Goal: Find contact information: Find contact information

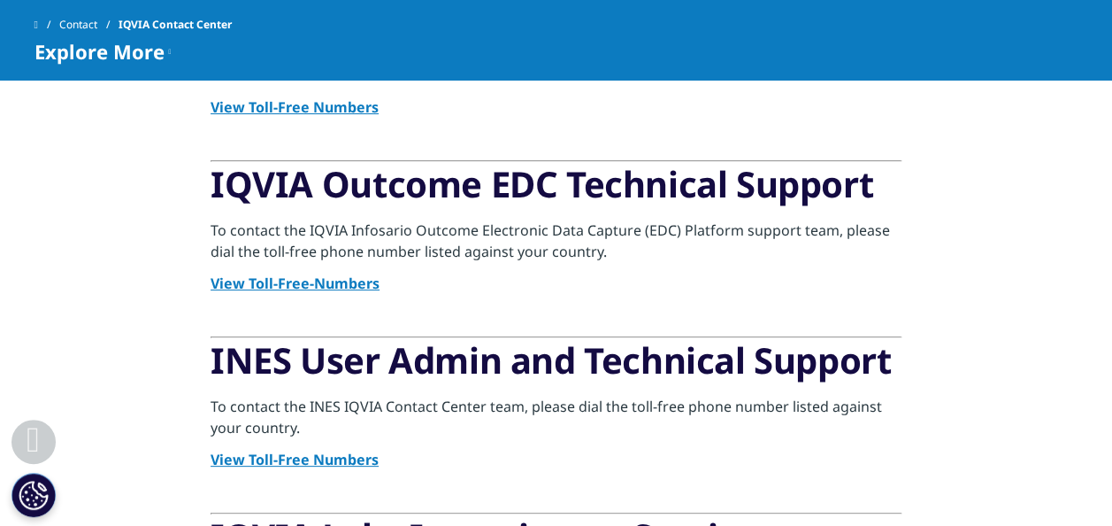
scroll to position [790, 0]
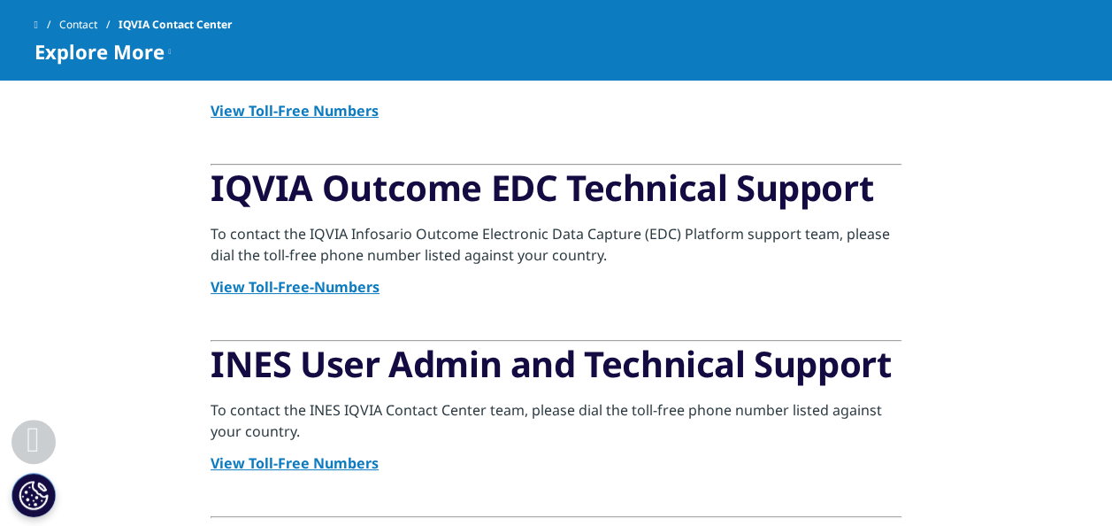
click at [356, 464] on strong "View Toll-Free Numbers" at bounding box center [295, 462] width 168 height 19
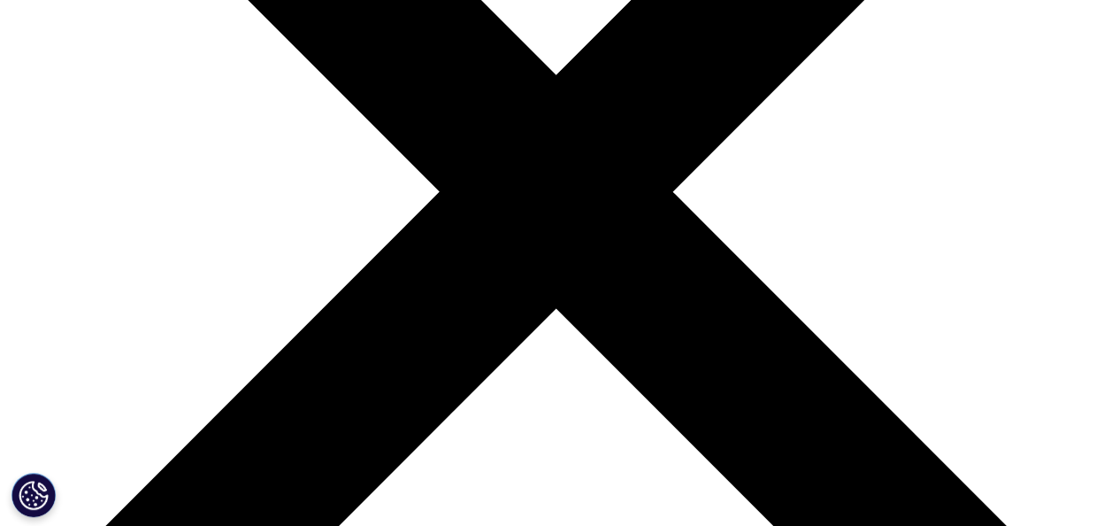
scroll to position [372, 0]
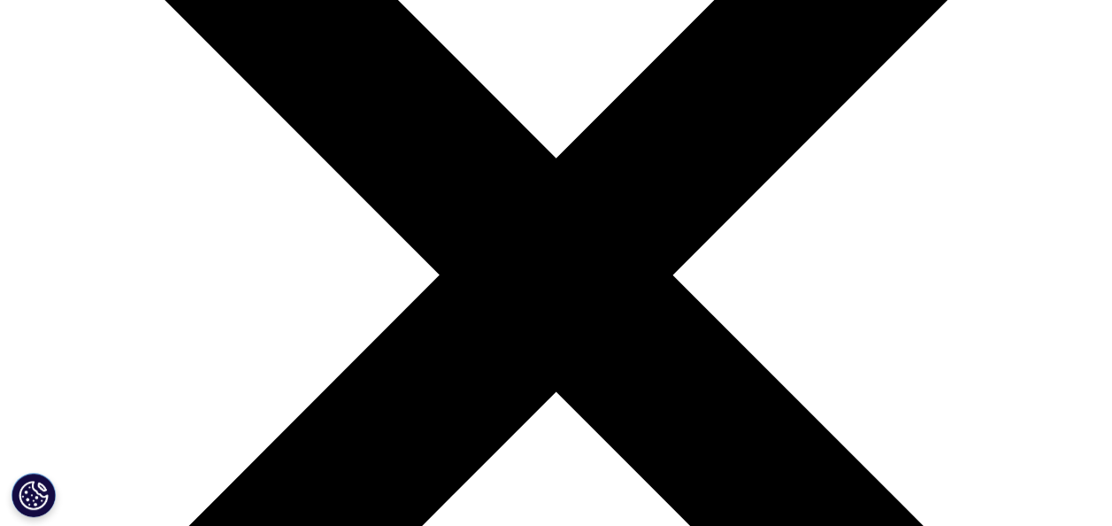
scroll to position [279, 0]
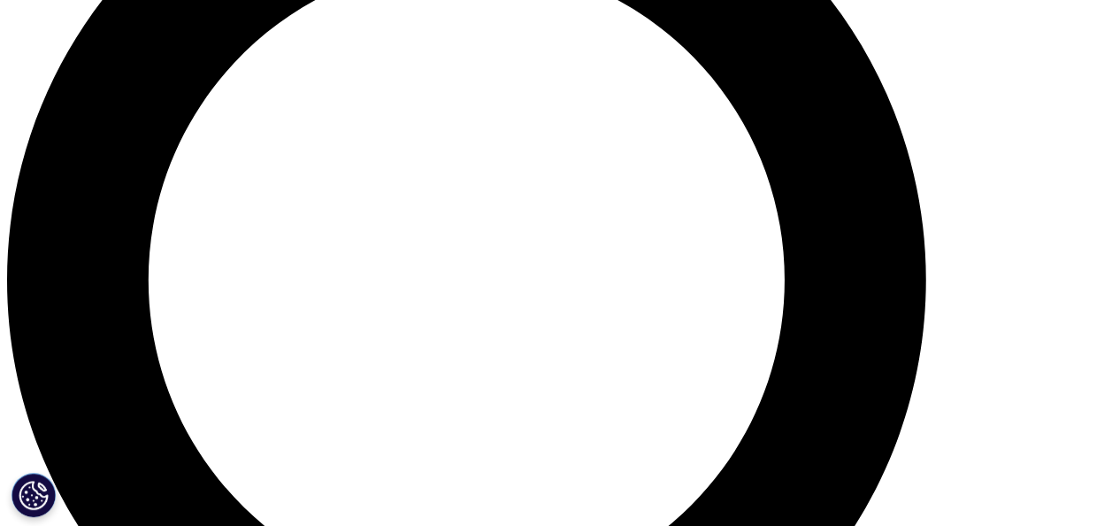
scroll to position [1308, 0]
